Goal: Task Accomplishment & Management: Manage account settings

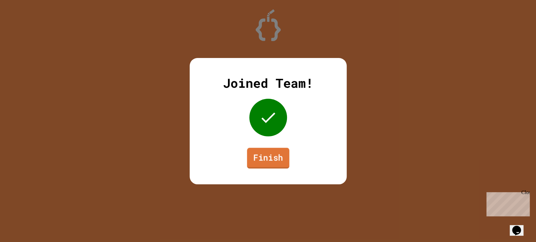
click at [273, 156] on link "Finish" at bounding box center [268, 158] width 42 height 21
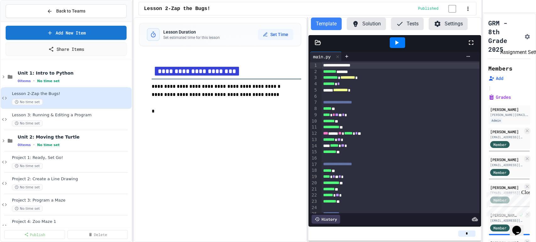
click at [524, 39] on icon "Assignment Settings" at bounding box center [526, 36] width 5 height 5
click at [527, 133] on icon at bounding box center [526, 130] width 5 height 5
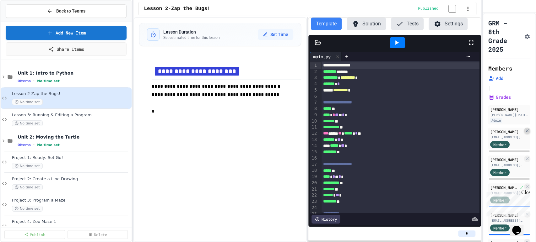
click at [528, 133] on icon at bounding box center [526, 130] width 5 height 5
click at [527, 132] on icon at bounding box center [526, 130] width 3 height 3
click at [528, 133] on icon at bounding box center [526, 130] width 5 height 5
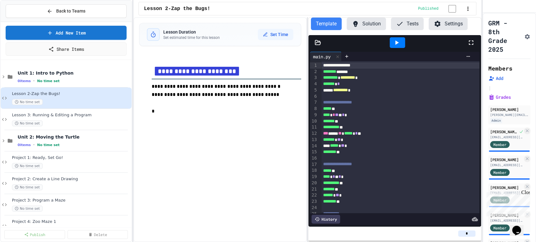
click at [528, 132] on icon at bounding box center [526, 130] width 3 height 3
click at [527, 133] on icon at bounding box center [526, 130] width 5 height 5
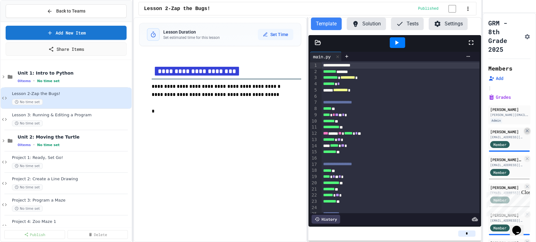
click at [525, 132] on icon at bounding box center [526, 130] width 3 height 3
click at [527, 133] on icon at bounding box center [526, 130] width 5 height 5
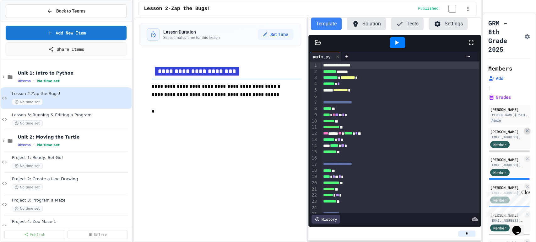
click at [527, 133] on icon at bounding box center [526, 130] width 5 height 5
click at [528, 133] on icon at bounding box center [526, 130] width 5 height 5
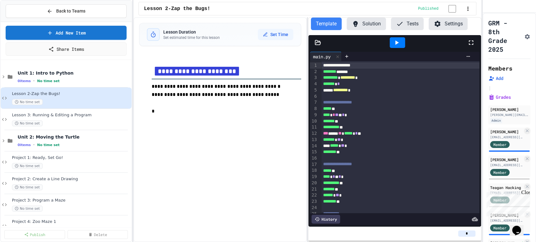
click at [526, 134] on div at bounding box center [527, 131] width 6 height 6
click at [525, 133] on icon at bounding box center [526, 130] width 5 height 5
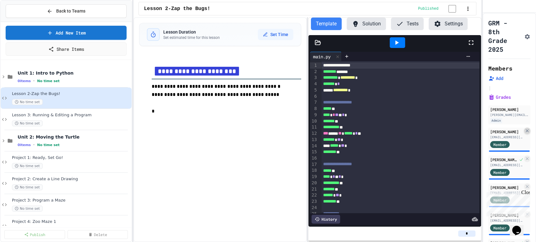
click at [528, 133] on icon at bounding box center [526, 130] width 5 height 5
click at [527, 132] on icon at bounding box center [526, 130] width 3 height 3
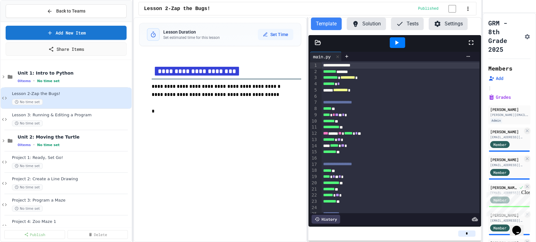
click at [527, 132] on icon at bounding box center [526, 130] width 3 height 3
click at [526, 133] on icon at bounding box center [526, 130] width 5 height 5
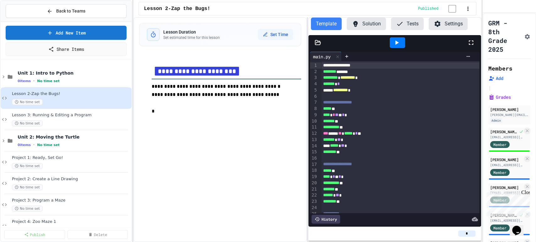
click at [527, 132] on icon at bounding box center [526, 130] width 3 height 3
click at [527, 133] on icon at bounding box center [526, 130] width 5 height 5
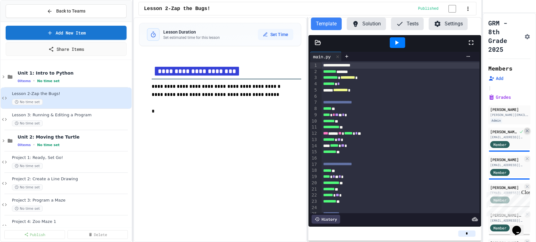
click at [527, 133] on icon at bounding box center [526, 130] width 5 height 5
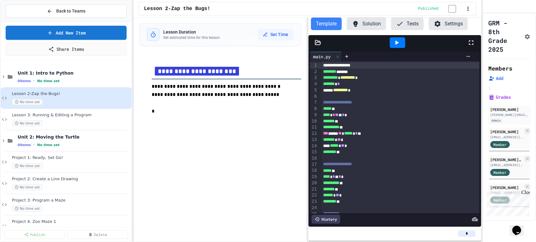
click at [527, 160] on icon at bounding box center [526, 158] width 3 height 3
click at [525, 40] on icon "Assignment Settings" at bounding box center [527, 37] width 6 height 6
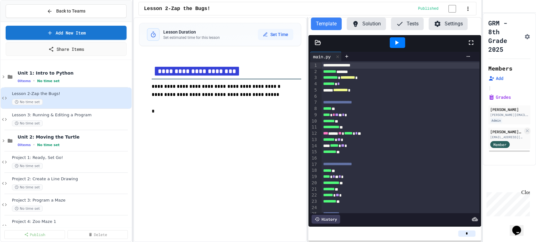
click at [91, 14] on button "Back to Teams" at bounding box center [66, 10] width 121 height 13
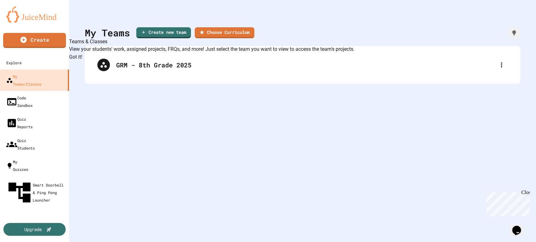
click at [213, 173] on div "My Teams Create new team Choose Curriculum GRM - 8th Grade 2025" at bounding box center [302, 121] width 467 height 242
click at [82, 61] on button "Got it!" at bounding box center [75, 57] width 13 height 8
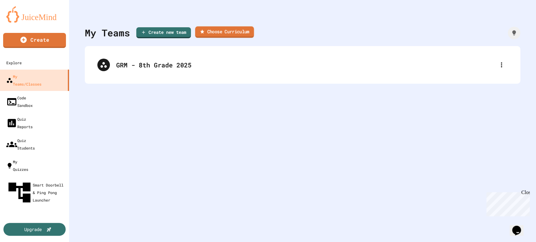
click at [229, 33] on link "Choose Curriculum" at bounding box center [224, 32] width 59 height 12
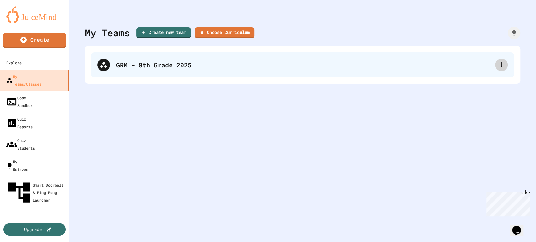
click at [503, 68] on icon at bounding box center [501, 65] width 8 height 8
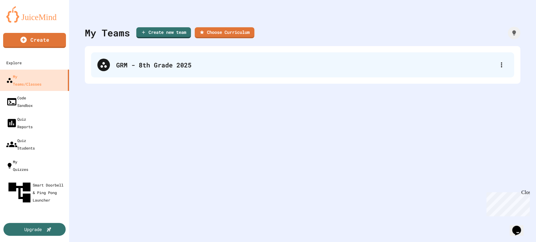
click at [154, 66] on div "GRM - 8th Grade 2025" at bounding box center [305, 64] width 379 height 9
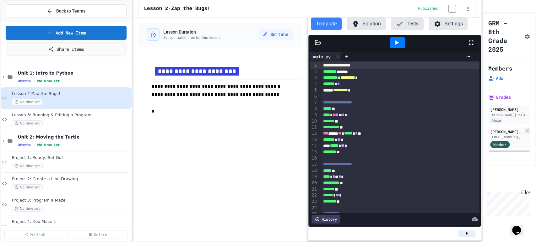
click at [450, 25] on button "Settings" at bounding box center [447, 24] width 39 height 13
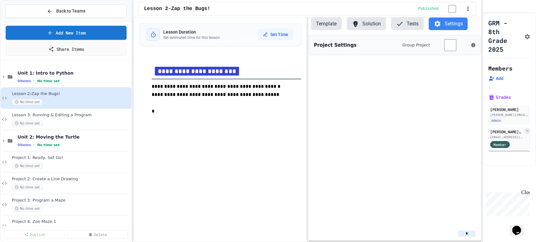
click at [450, 25] on button "Settings" at bounding box center [447, 24] width 39 height 13
click at [442, 28] on button "Settings" at bounding box center [447, 24] width 39 height 13
click at [412, 27] on button "Tests" at bounding box center [407, 24] width 33 height 13
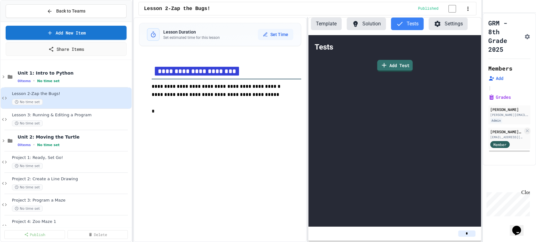
click at [375, 25] on button "Solution" at bounding box center [365, 24] width 39 height 13
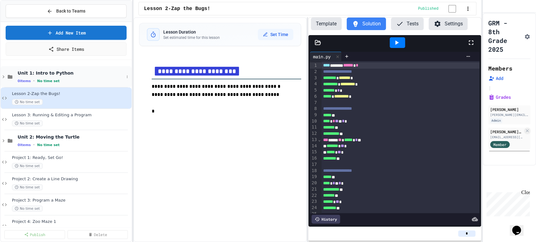
click at [40, 80] on span "No time set" at bounding box center [48, 81] width 23 height 4
click at [39, 73] on span "Unit 1: Intro to Python" at bounding box center [71, 73] width 106 height 6
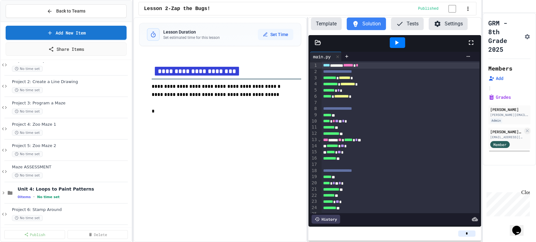
scroll to position [95, 0]
click at [36, 79] on div "Project 2: Create a Line Drawing No time set" at bounding box center [66, 88] width 131 height 21
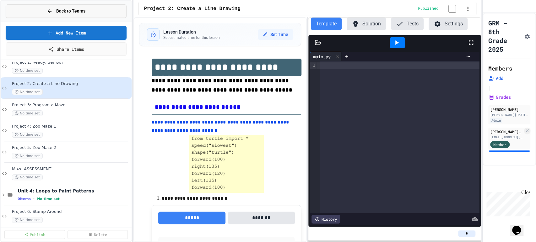
click at [94, 14] on button "Back to Teams" at bounding box center [66, 10] width 121 height 13
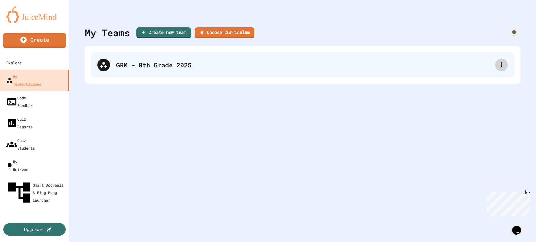
click at [499, 66] on icon at bounding box center [501, 65] width 8 height 8
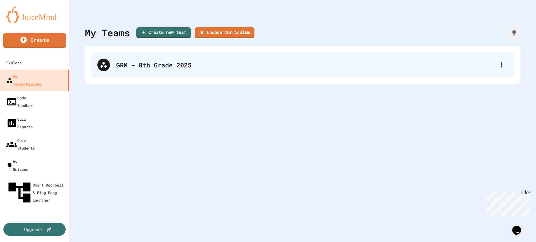
click at [126, 61] on div "GRM - 8th Grade 2025" at bounding box center [305, 64] width 379 height 9
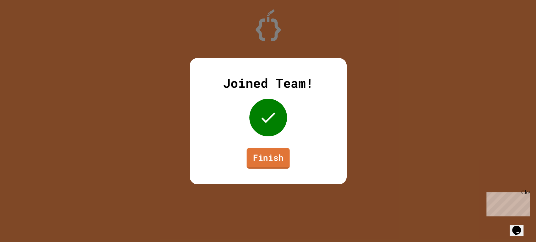
click at [250, 163] on link "Finish" at bounding box center [267, 158] width 43 height 21
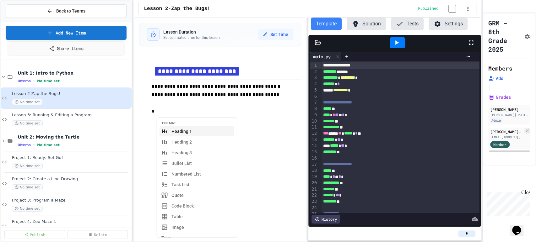
click at [82, 48] on link "Share Items" at bounding box center [66, 48] width 117 height 14
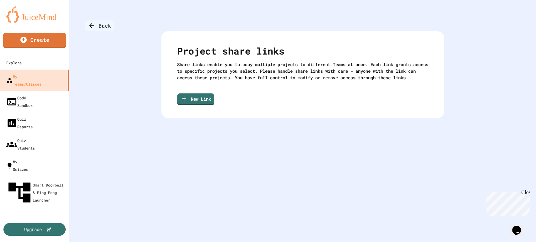
click at [100, 28] on div "Back" at bounding box center [100, 25] width 30 height 11
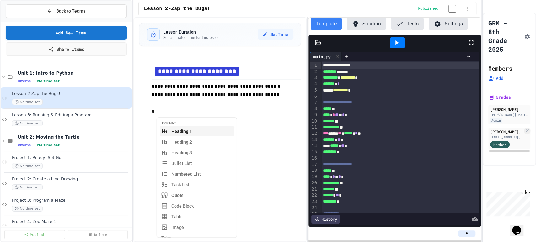
click at [487, 7] on icon "My Account" at bounding box center [487, 7] width 0 height 0
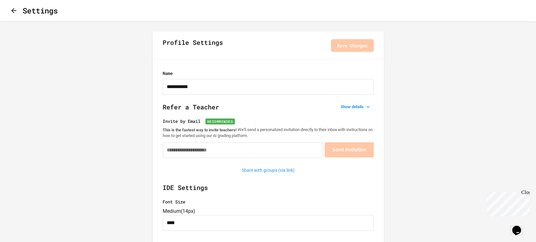
type input "**********"
click at [14, 12] on icon "button" at bounding box center [13, 10] width 5 height 5
